Goal: Ask a question

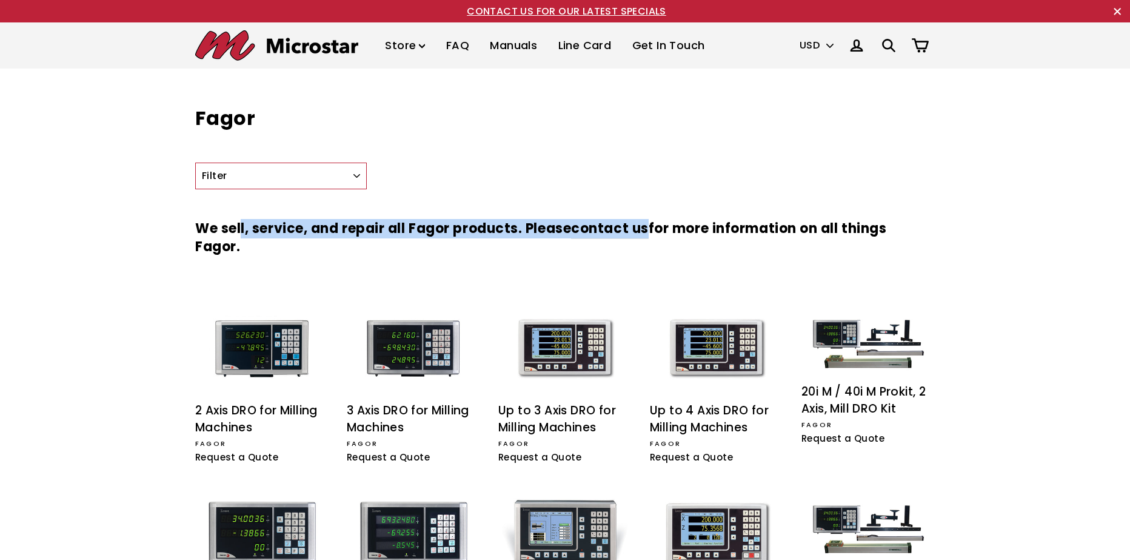
drag, startPoint x: 241, startPoint y: 207, endPoint x: 674, endPoint y: 200, distance: 432.4
click at [668, 201] on h3 "We sell, service, and repair all Fagor products. Please contact us for more inf…" at bounding box center [565, 238] width 740 height 74
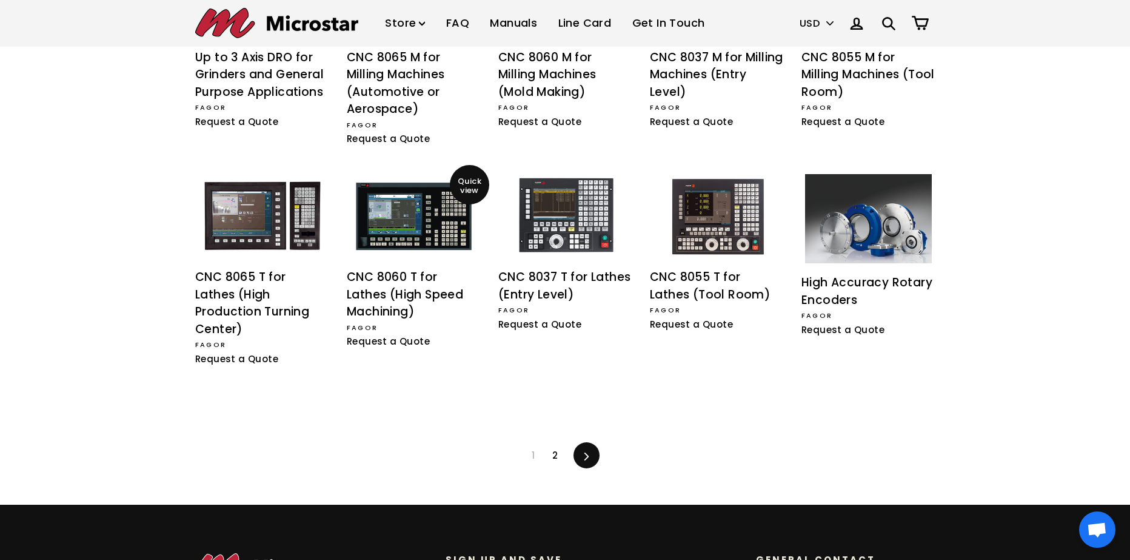
scroll to position [1009, 0]
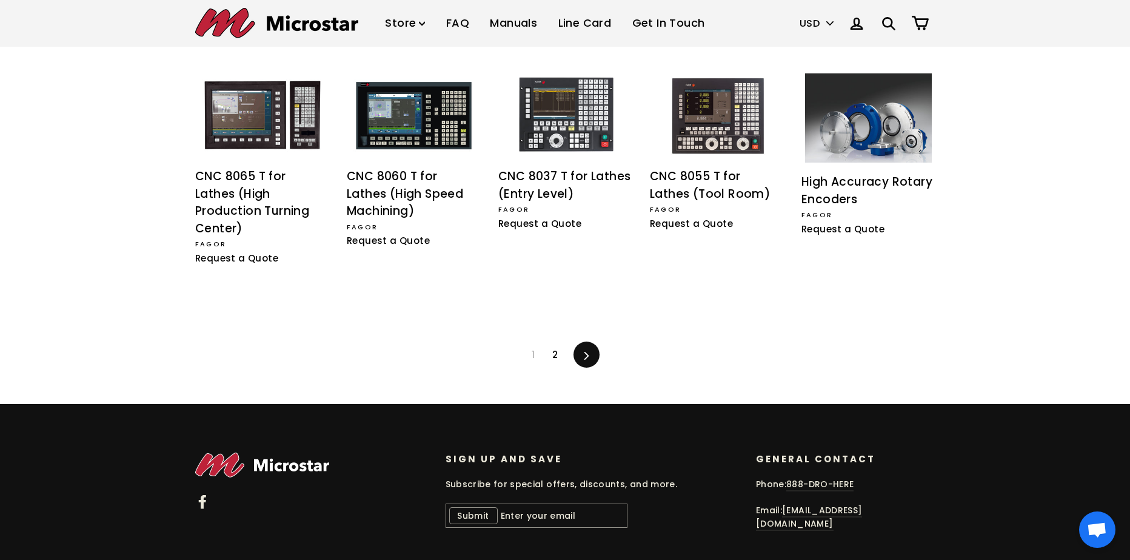
click at [553, 345] on link "2" at bounding box center [555, 354] width 20 height 19
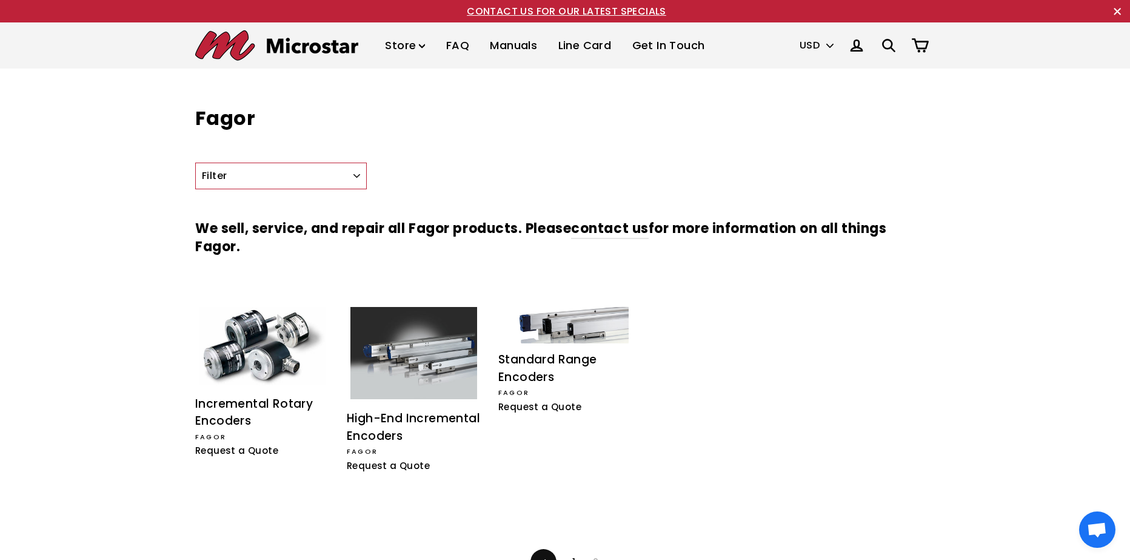
click at [571, 535] on div ".cls-1{fill:#231f20} Previous 1 2" at bounding box center [565, 537] width 740 height 75
click at [575, 551] on div ".cls-1{fill:#231f20} Previous 1 2" at bounding box center [565, 537] width 740 height 75
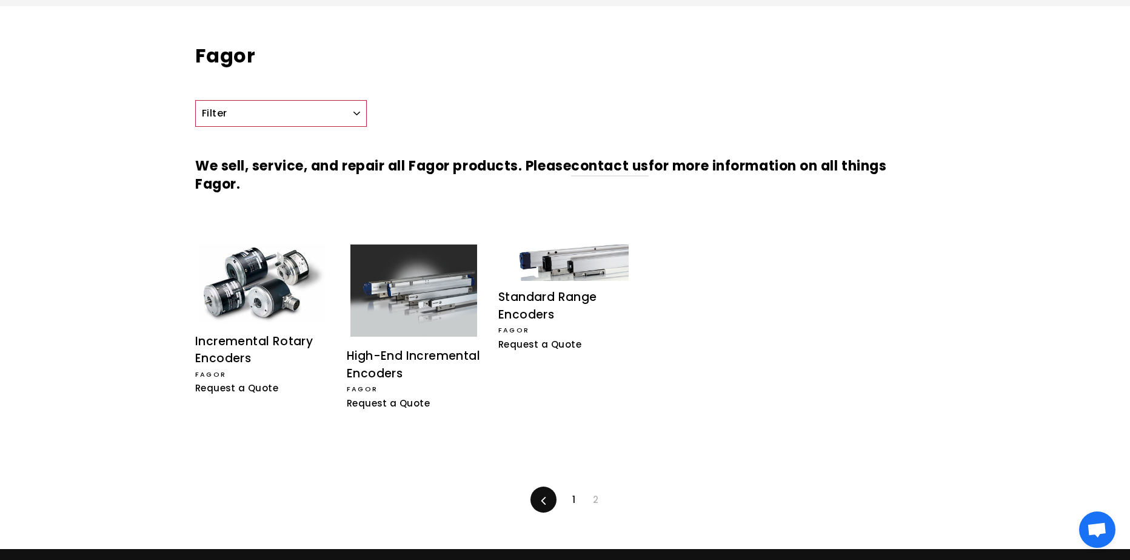
scroll to position [121, 0]
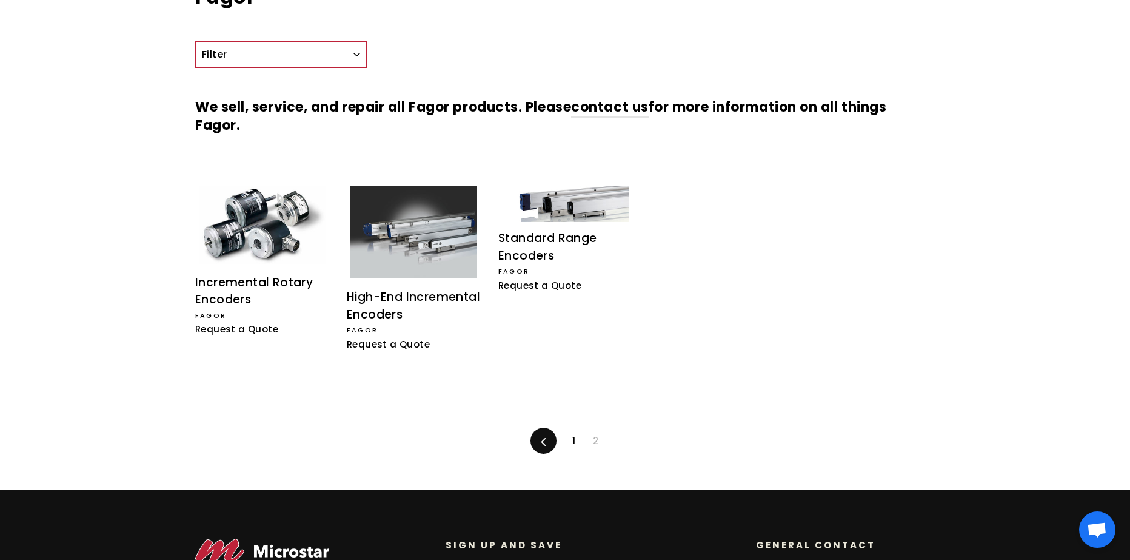
click at [571, 439] on link "1" at bounding box center [574, 440] width 18 height 19
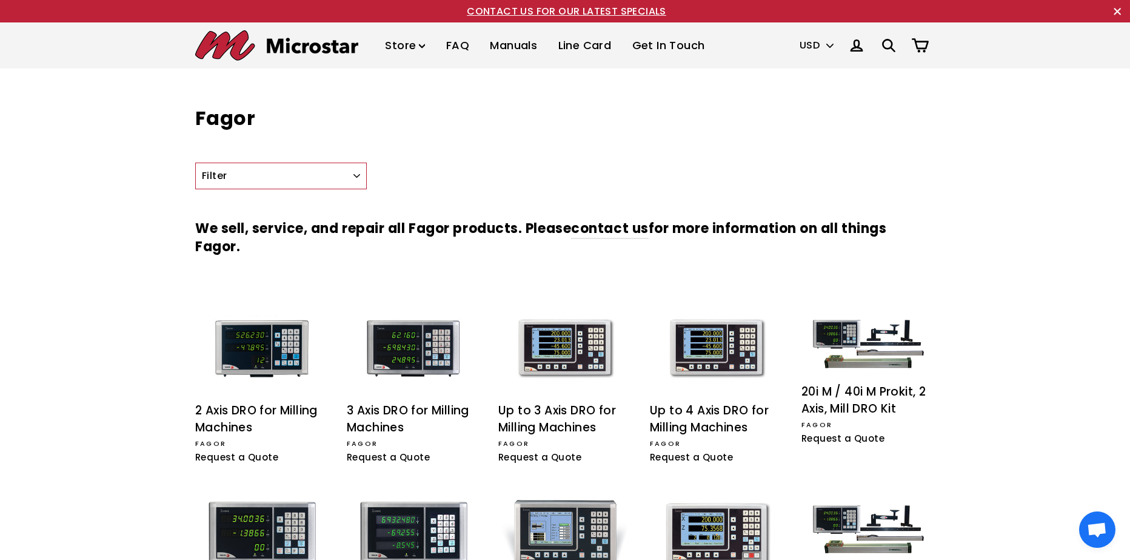
click at [650, 45] on link "Get In Touch" at bounding box center [668, 46] width 91 height 36
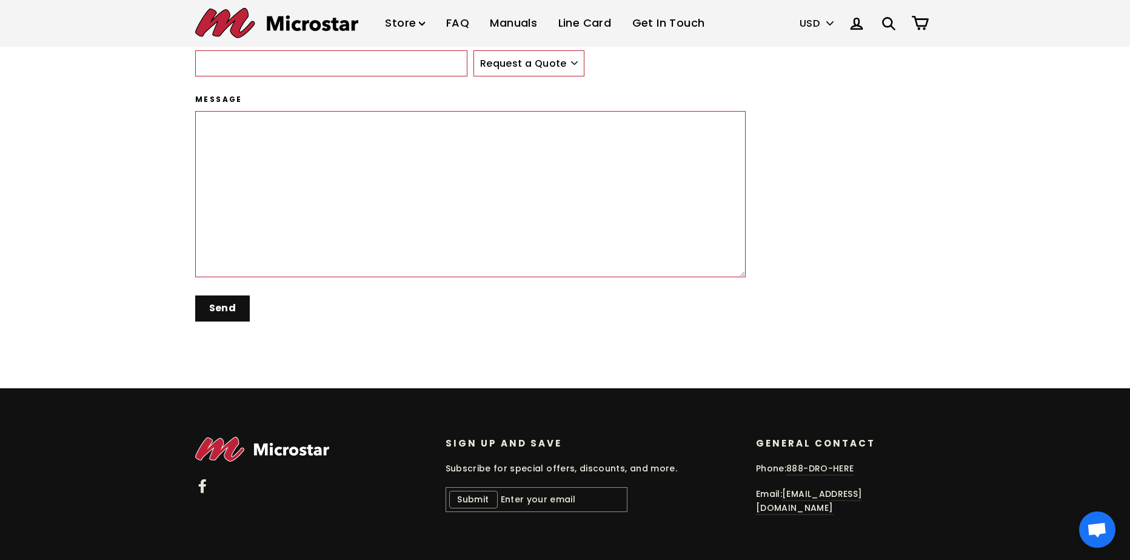
scroll to position [231, 0]
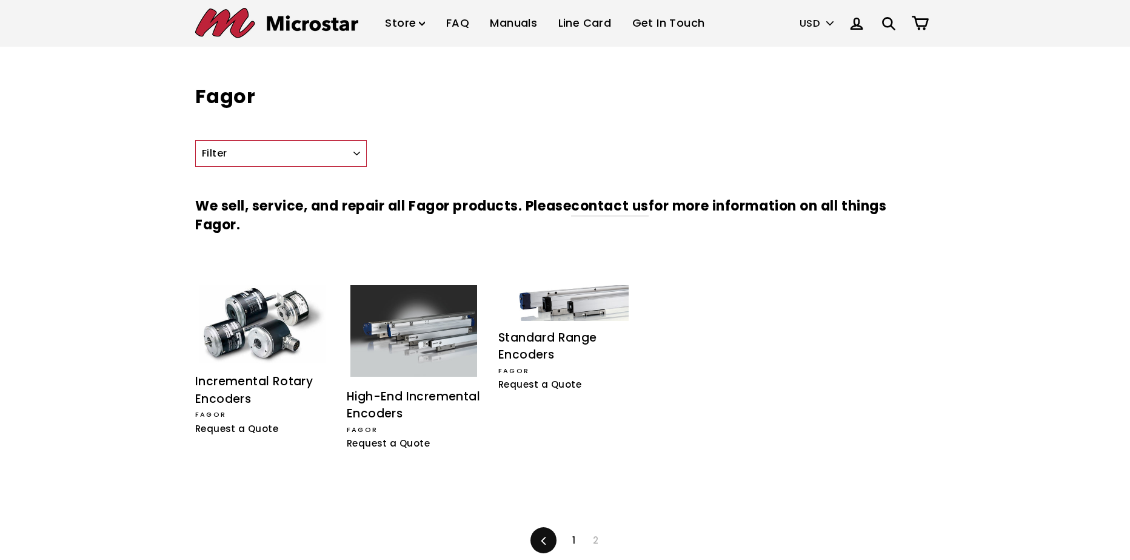
scroll to position [121, 0]
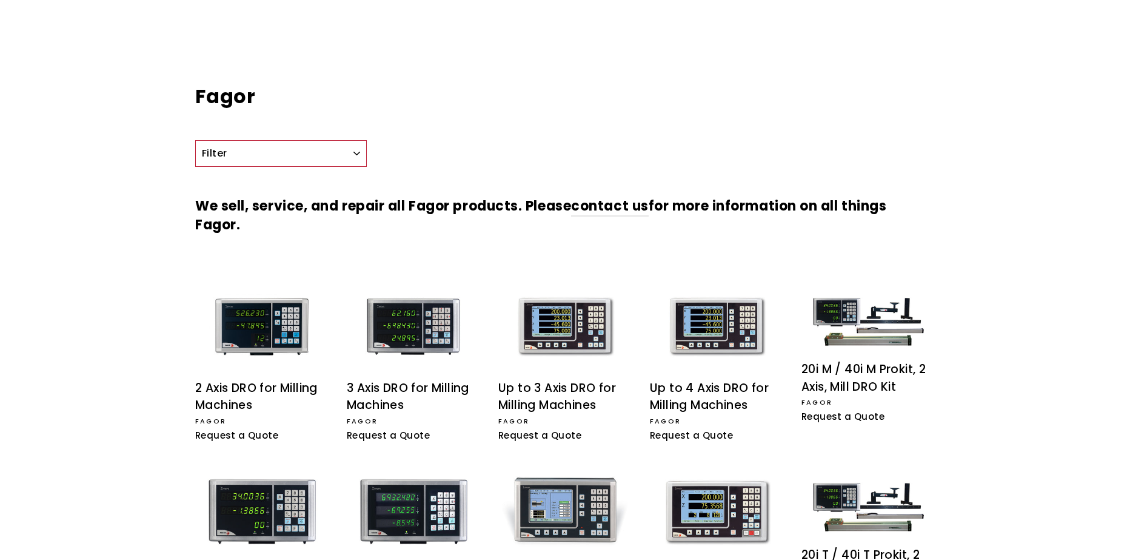
scroll to position [987, 0]
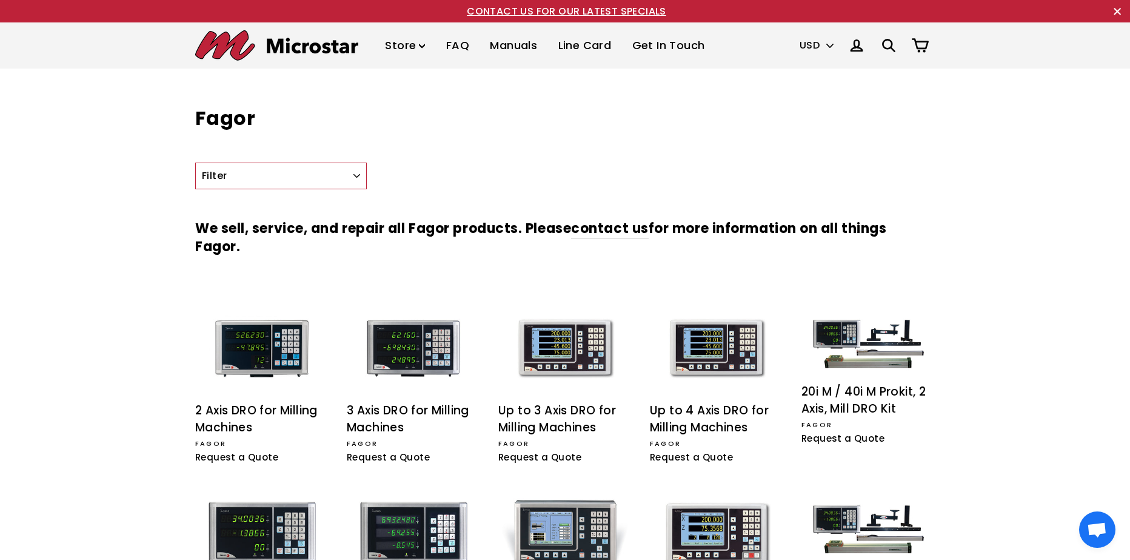
click at [1106, 521] on span "Open chat" at bounding box center [1097, 529] width 36 height 36
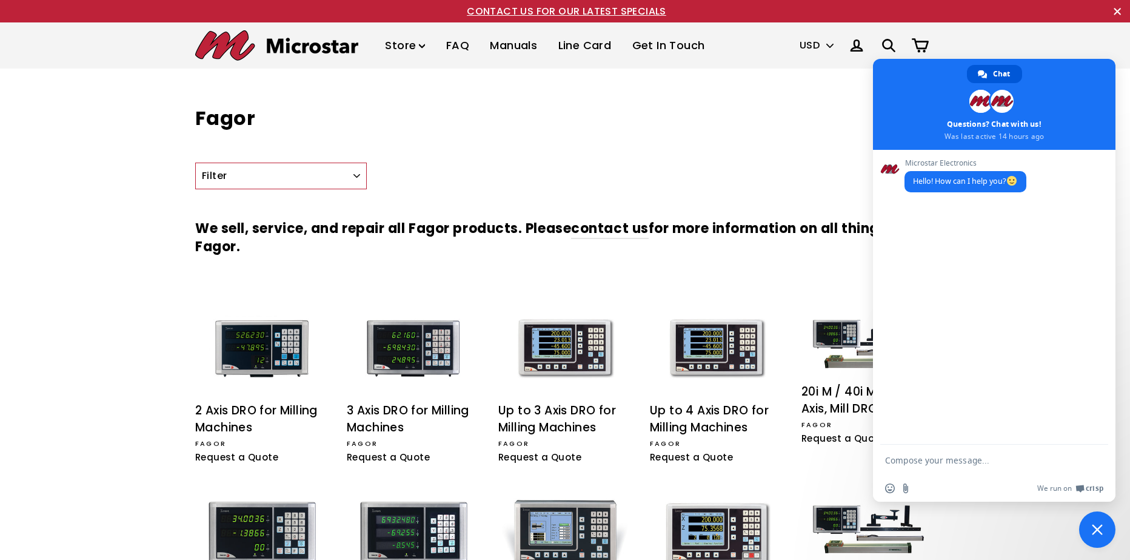
click at [934, 461] on textarea "Compose your message..." at bounding box center [981, 460] width 192 height 11
click at [934, 460] on textarea "Compose your message..." at bounding box center [981, 460] width 192 height 11
type textarea "I'm looking for a replacement keypad for a Fagor DRO 40i"
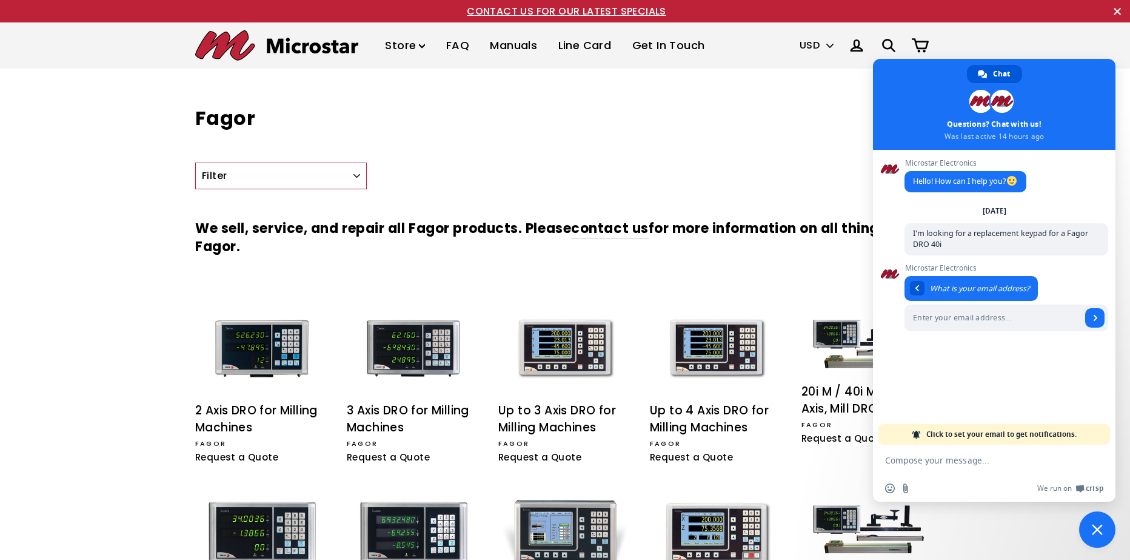
type input "mike@pbmconstructors.com"
click at [1093, 317] on span "Send" at bounding box center [1096, 318] width 6 height 6
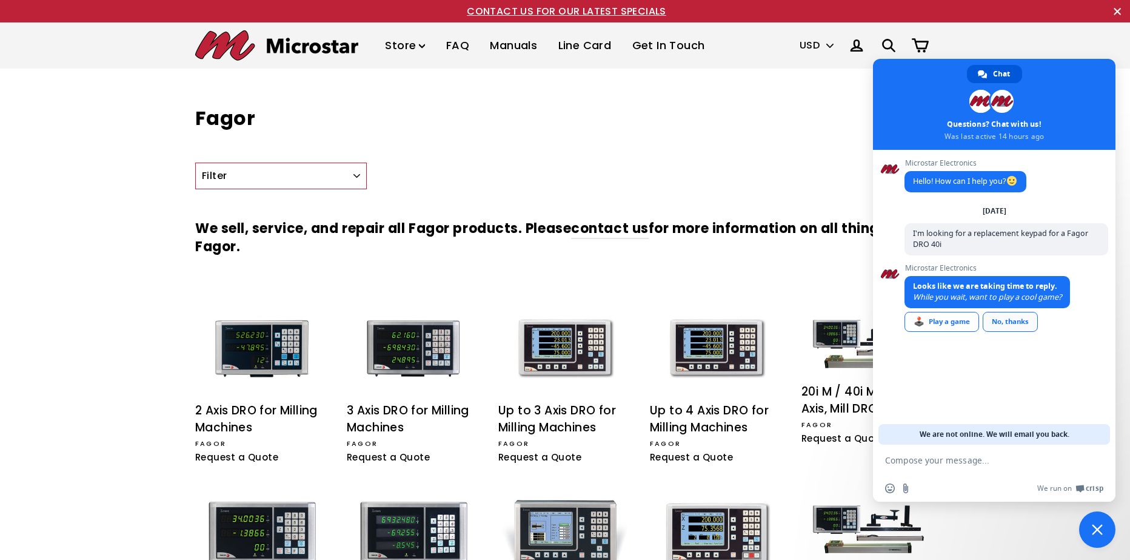
click at [1030, 329] on div "No, thanks" at bounding box center [1010, 322] width 55 height 20
